Goal: Task Accomplishment & Management: Use online tool/utility

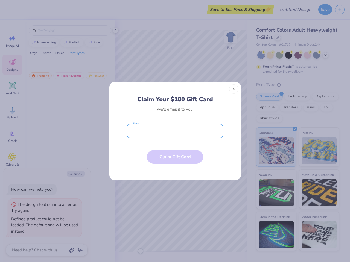
type textarea "x"
click at [175, 131] on input "email" at bounding box center [175, 131] width 96 height 14
click at [234, 89] on button "Close" at bounding box center [233, 88] width 9 height 9
